Goal: Task Accomplishment & Management: Use online tool/utility

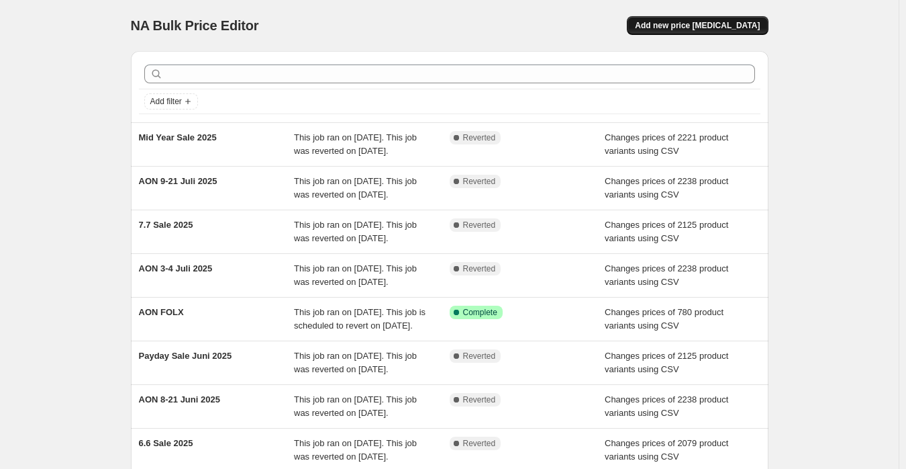
click at [724, 29] on span "Add new price [MEDICAL_DATA]" at bounding box center [697, 25] width 125 height 11
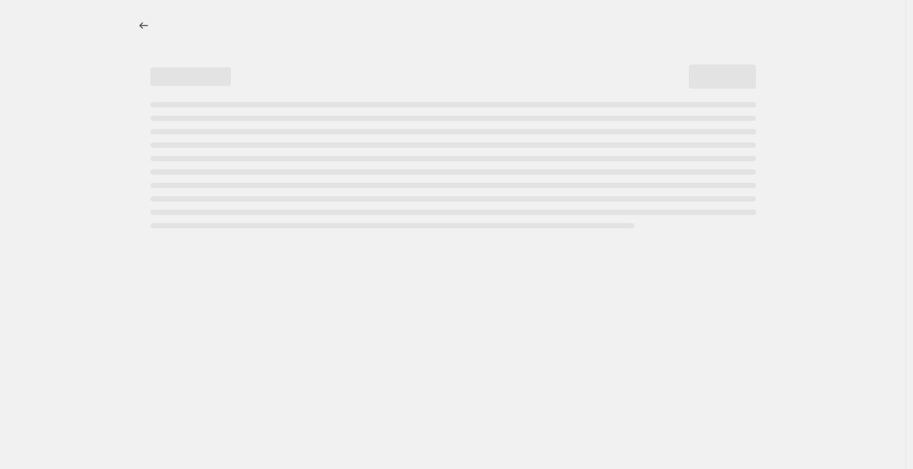
select select "percentage"
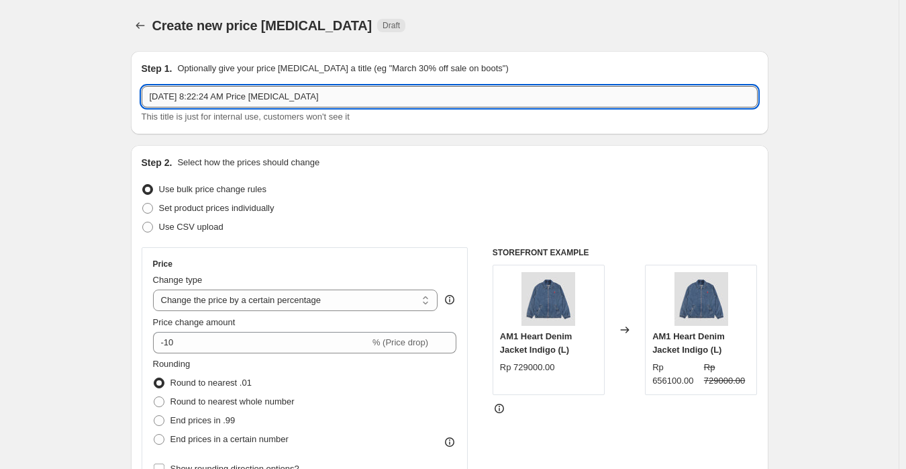
click at [290, 101] on input "[DATE] 8:22:24 AM Price [MEDICAL_DATA]" at bounding box center [450, 96] width 616 height 21
paste input "ON 11-21 Agustus 2025"
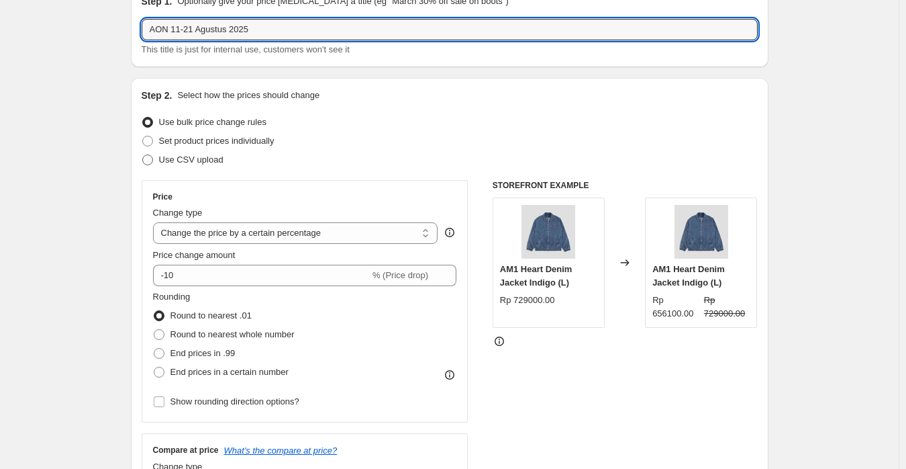
type input "AON 11-21 Agustus 2025"
click at [189, 166] on label "Use CSV upload" at bounding box center [183, 159] width 82 height 19
click at [143, 155] on input "Use CSV upload" at bounding box center [142, 154] width 1 height 1
radio input "true"
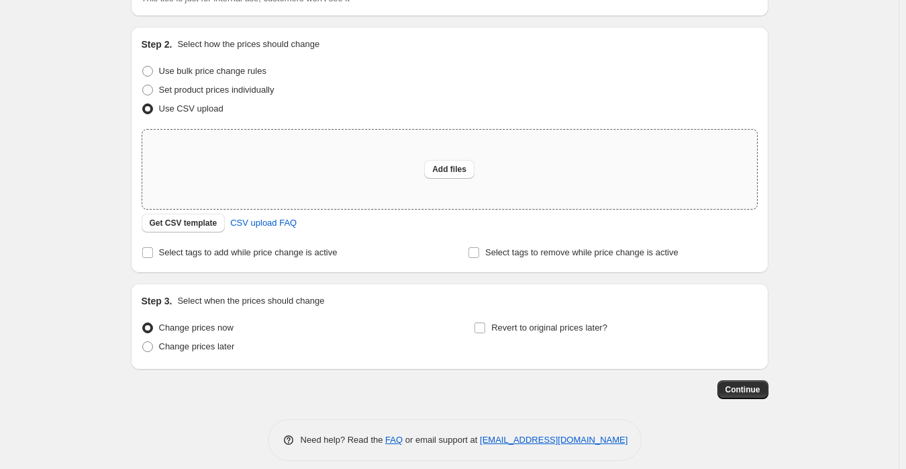
scroll to position [130, 0]
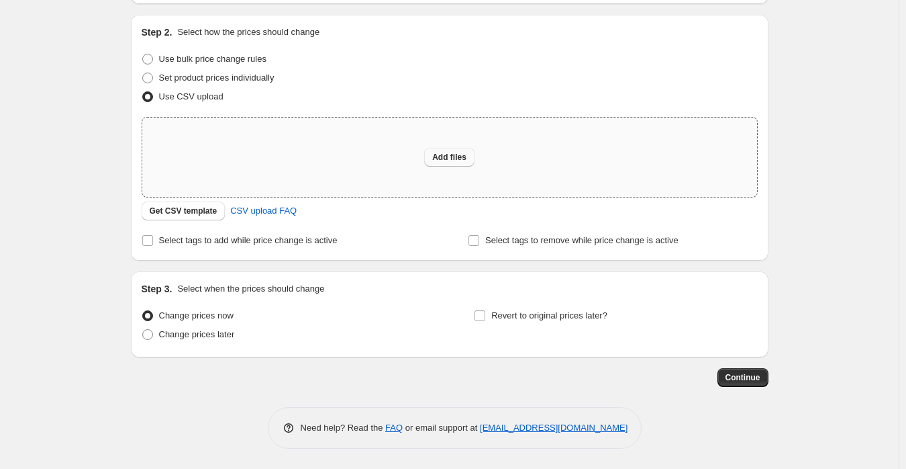
click at [452, 159] on span "Add files" at bounding box center [449, 157] width 34 height 11
type input "C:\fakepath\[PERSON_NAME] Always On Discount (Shopify).csv"
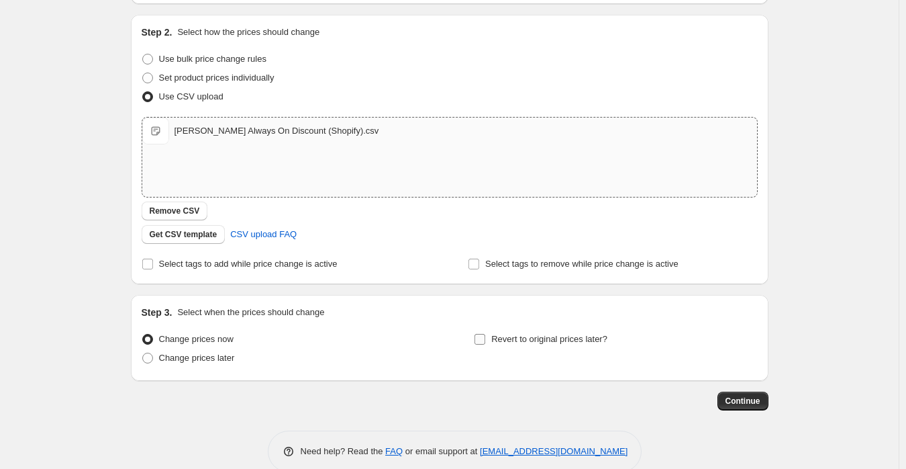
click at [545, 324] on div "Step 3. Select when the prices should change Change prices now Change prices la…" at bounding box center [450, 337] width 616 height 64
click at [548, 334] on span "Revert to original prices later?" at bounding box center [549, 339] width 116 height 10
click at [485, 334] on input "Revert to original prices later?" at bounding box center [480, 339] width 11 height 11
checkbox input "true"
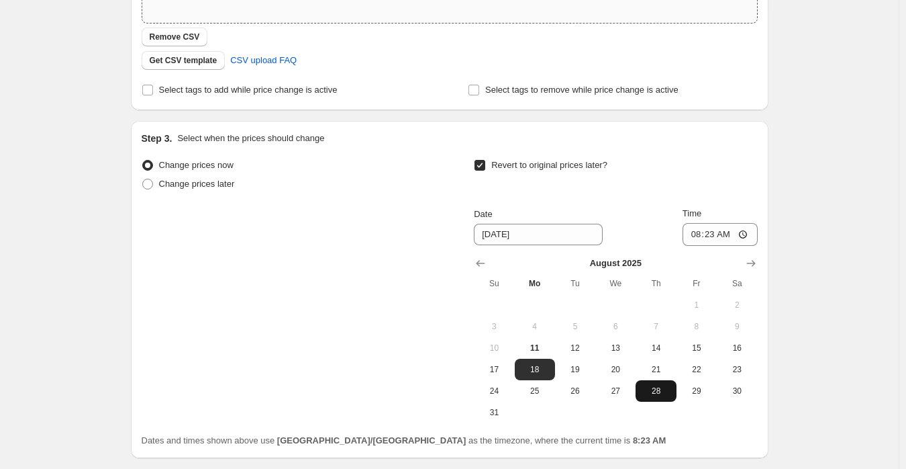
scroll to position [405, 0]
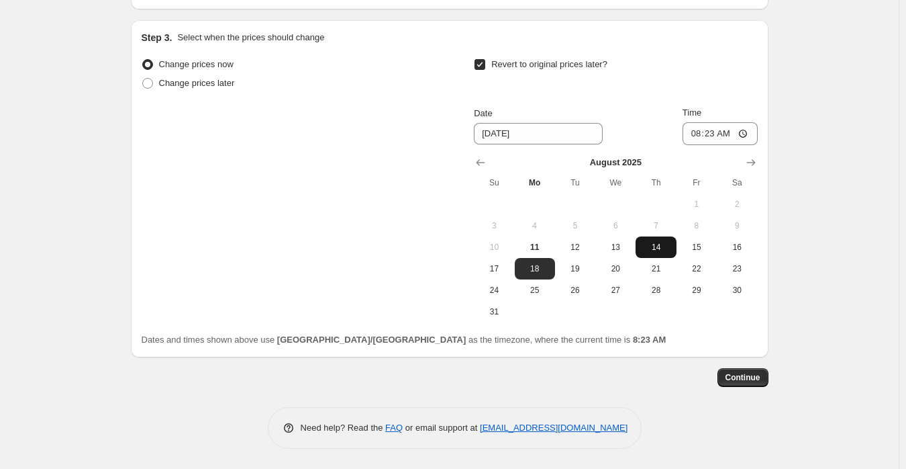
click at [658, 271] on span "21" at bounding box center [656, 268] width 30 height 11
type input "[DATE]"
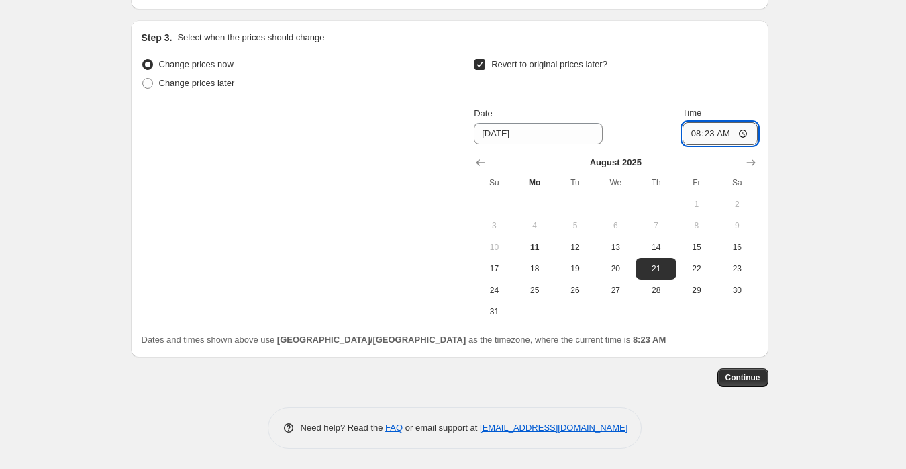
click at [705, 130] on input "08:23" at bounding box center [720, 133] width 75 height 23
type input "23:59"
click at [836, 243] on div "Create new price [MEDICAL_DATA]. This page is ready Create new price [MEDICAL_D…" at bounding box center [449, 31] width 899 height 873
click at [756, 376] on span "Continue" at bounding box center [743, 377] width 35 height 11
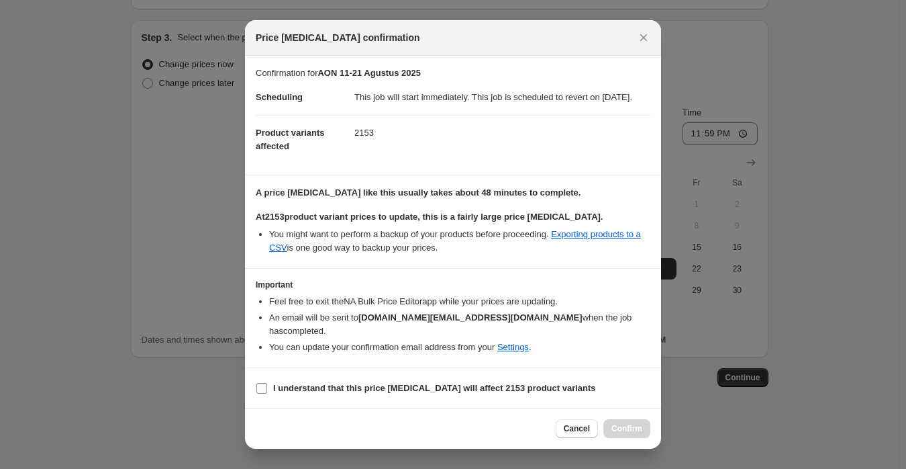
scroll to position [1, 0]
click at [499, 384] on b "I understand that this price [MEDICAL_DATA] will affect 2153 product variants" at bounding box center [434, 387] width 323 height 10
click at [267, 384] on input "I understand that this price [MEDICAL_DATA] will affect 2153 product variants" at bounding box center [261, 387] width 11 height 11
checkbox input "true"
click at [628, 422] on button "Confirm" at bounding box center [626, 428] width 47 height 19
